Goal: Navigation & Orientation: Find specific page/section

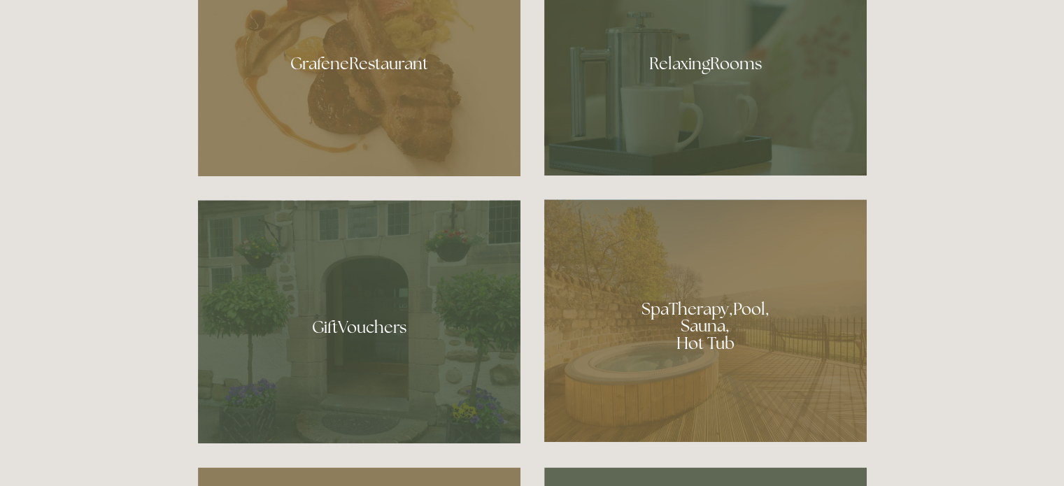
scroll to position [980, 0]
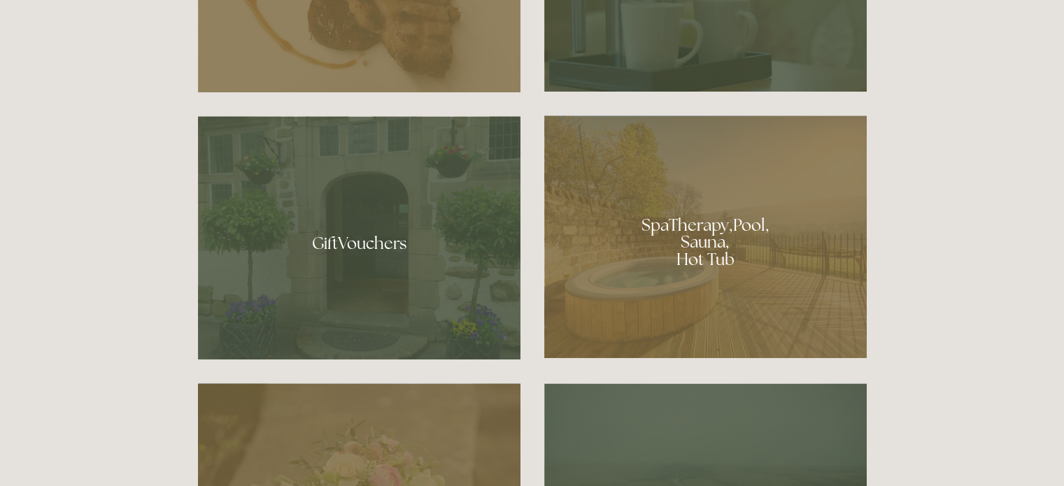
click at [714, 253] on div at bounding box center [705, 236] width 323 height 243
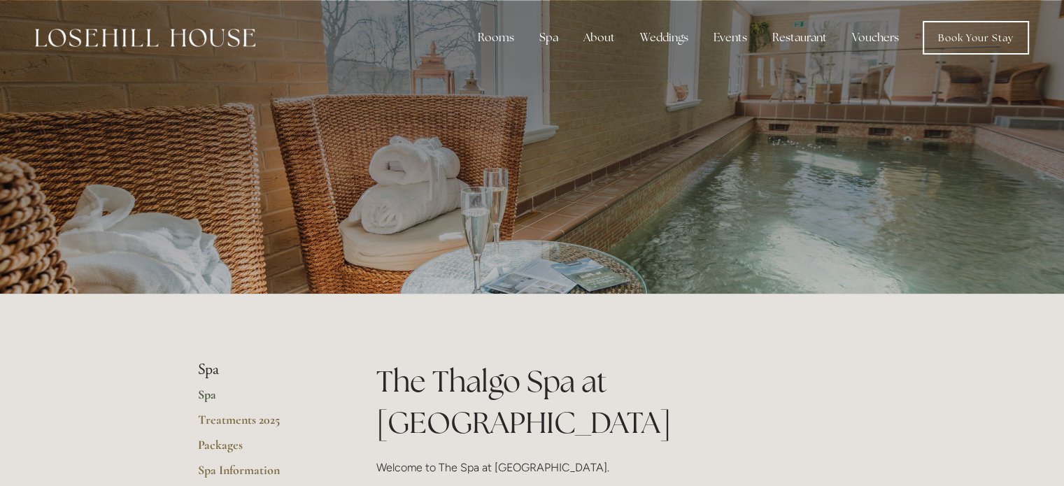
click at [164, 37] on img at bounding box center [145, 38] width 220 height 18
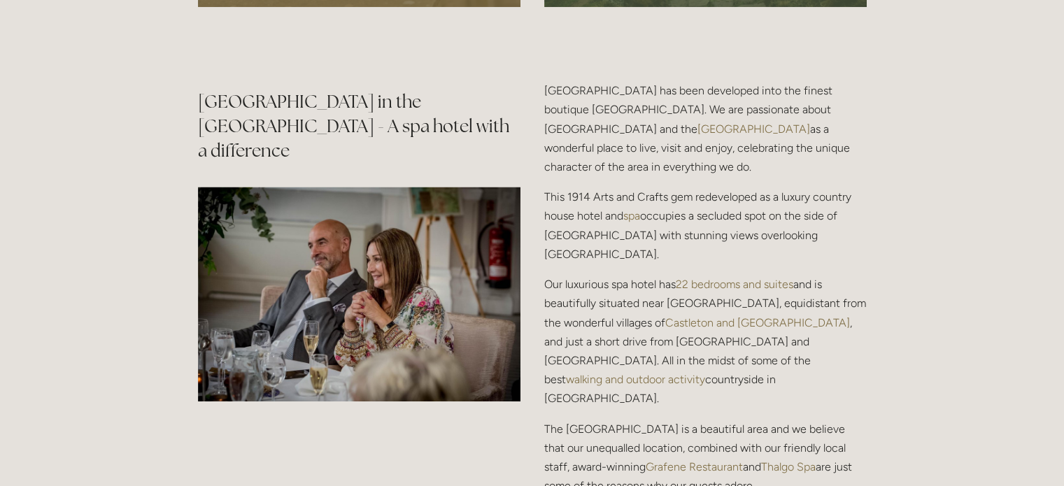
scroll to position [1679, 0]
